Goal: Transaction & Acquisition: Purchase product/service

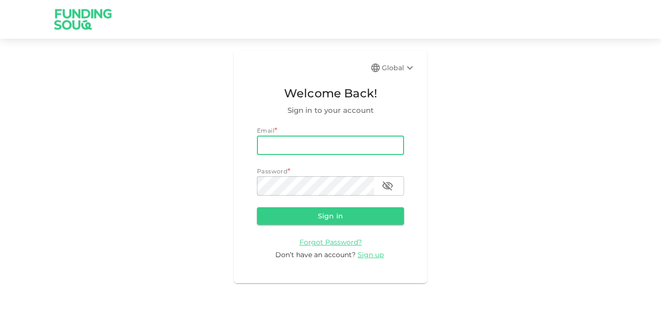
click at [341, 152] on input "email" at bounding box center [330, 145] width 147 height 19
type input "[EMAIL_ADDRESS][DOMAIN_NAME]"
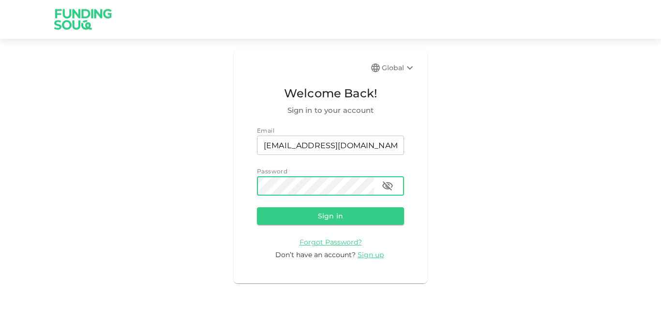
click at [257, 207] on button "Sign in" at bounding box center [330, 215] width 147 height 17
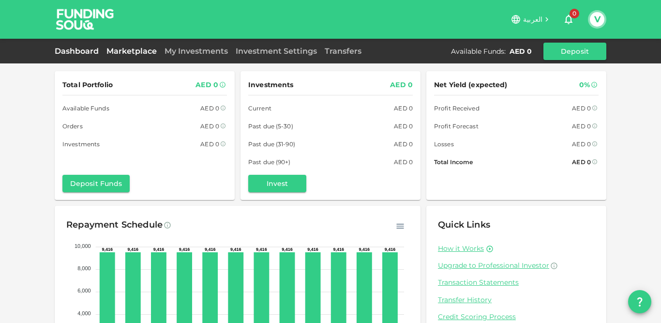
click at [147, 46] on link "Marketplace" at bounding box center [132, 50] width 58 height 9
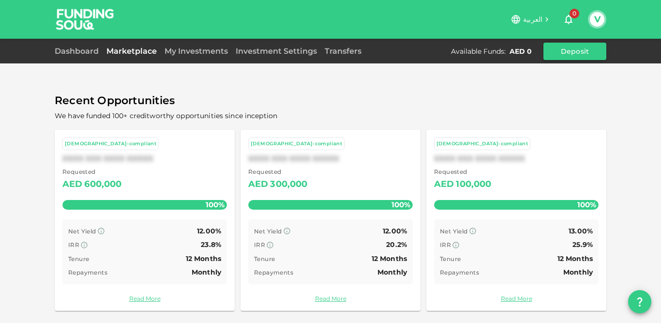
scroll to position [35, 0]
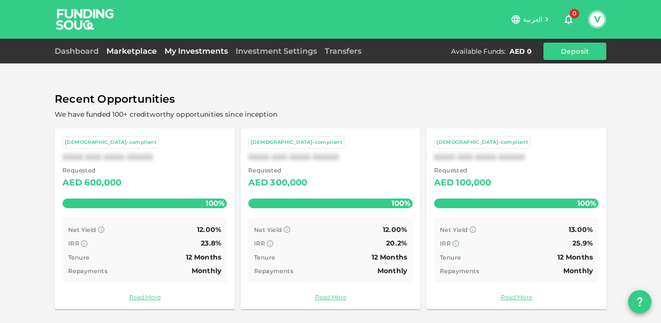
click at [208, 53] on link "My Investments" at bounding box center [196, 50] width 71 height 9
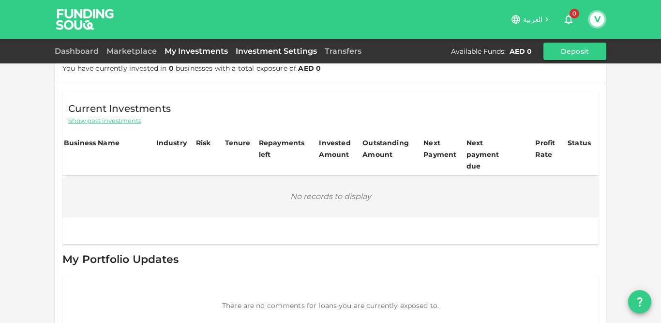
click at [265, 53] on link "Investment Settings" at bounding box center [276, 50] width 89 height 9
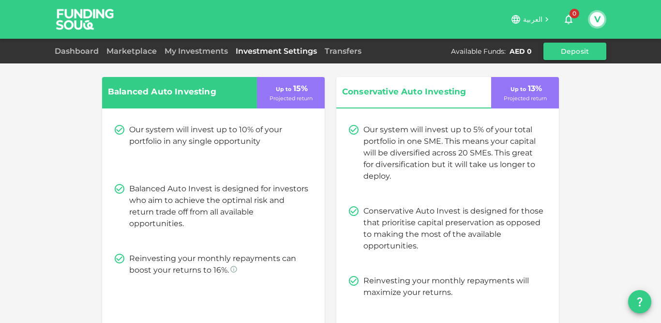
click at [345, 56] on div "Transfers" at bounding box center [343, 52] width 45 height 12
click at [345, 52] on link "Transfers" at bounding box center [343, 50] width 45 height 9
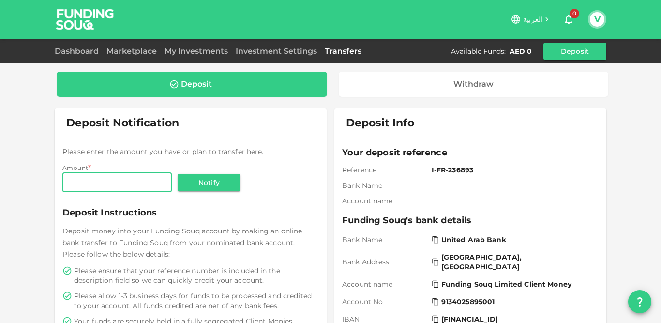
click at [572, 19] on icon "button" at bounding box center [569, 20] width 8 height 10
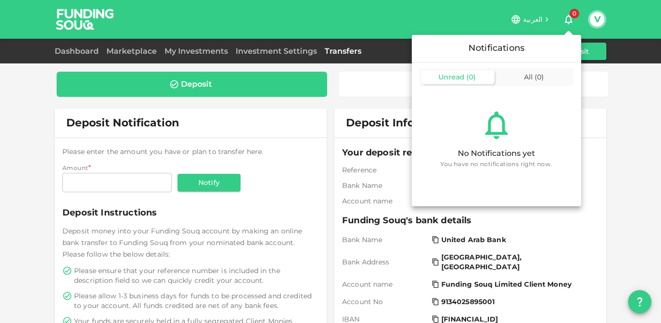
click at [472, 74] on span "( 0 )" at bounding box center [471, 77] width 9 height 9
click at [138, 53] on div at bounding box center [330, 161] width 661 height 323
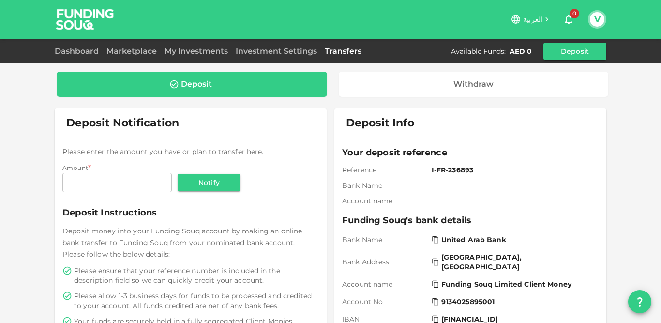
click at [51, 48] on div "Dashboard Marketplace My Investments Investment Settings Transfers Available Fu…" at bounding box center [330, 51] width 661 height 25
click at [73, 55] on link "Dashboard" at bounding box center [79, 50] width 48 height 9
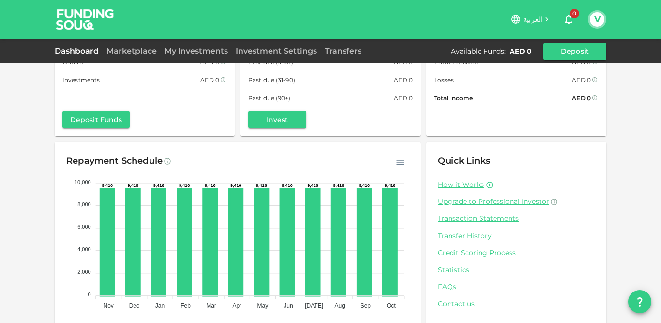
scroll to position [89, 0]
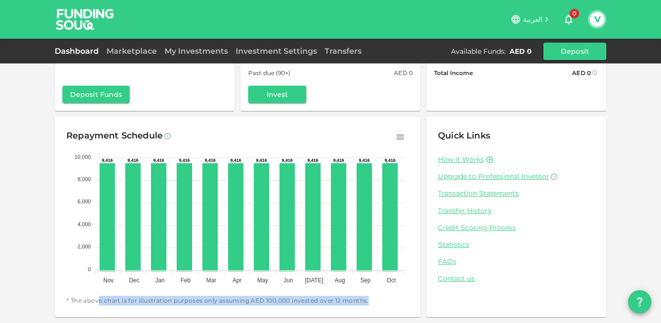
drag, startPoint x: 96, startPoint y: 301, endPoint x: 368, endPoint y: 303, distance: 272.1
click at [368, 303] on span "* The above chart is for illustration purposes only assuming AED 100,000 invest…" at bounding box center [237, 301] width 343 height 10
click at [319, 304] on span "* The above chart is for illustration purposes only assuming AED 100,000 invest…" at bounding box center [237, 301] width 343 height 10
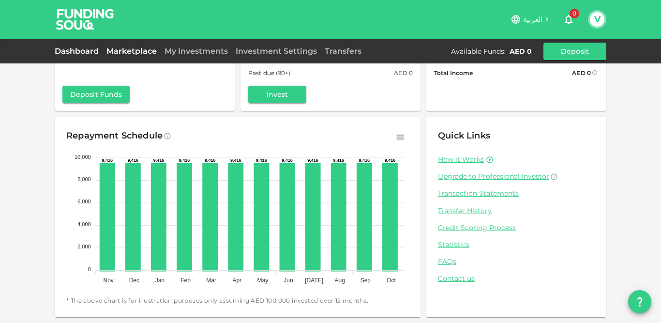
click at [136, 49] on link "Marketplace" at bounding box center [132, 50] width 58 height 9
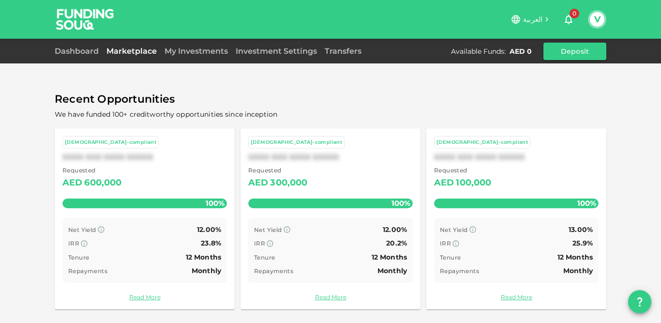
scroll to position [35, 0]
click at [100, 142] on div "[DEMOGRAPHIC_DATA]-compliant" at bounding box center [111, 142] width 92 height 8
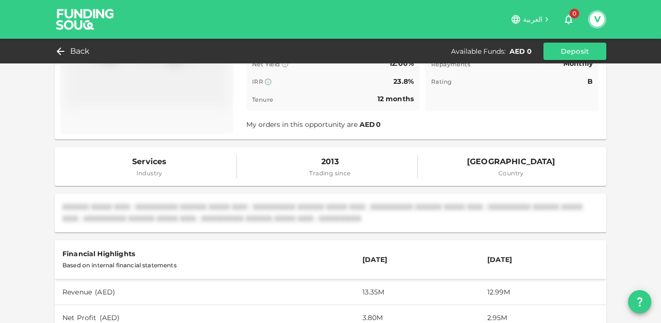
scroll to position [113, 0]
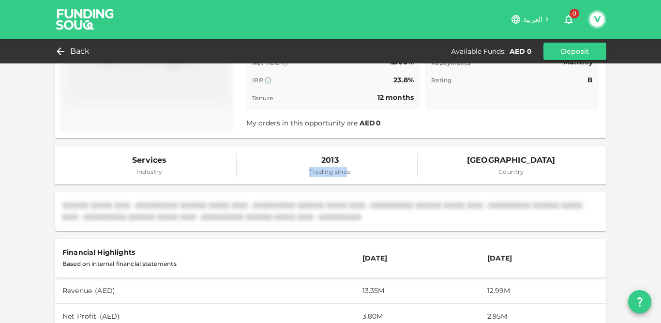
drag, startPoint x: 300, startPoint y: 172, endPoint x: 345, endPoint y: 174, distance: 44.6
click at [345, 174] on div "2013 Trading since" at bounding box center [330, 164] width 175 height 23
click at [474, 167] on span "[GEOGRAPHIC_DATA]" at bounding box center [511, 160] width 89 height 14
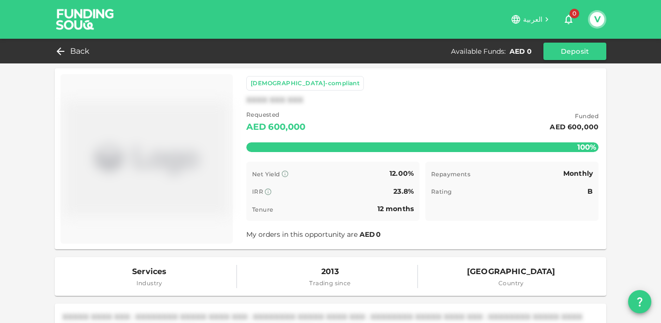
scroll to position [0, 0]
